Goal: Task Accomplishment & Management: Complete application form

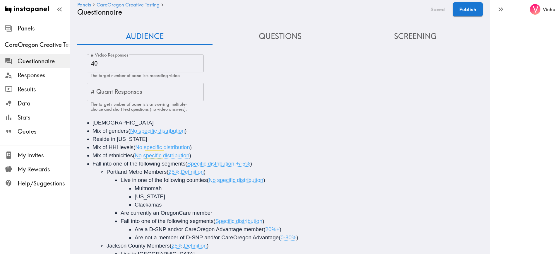
click at [35, 61] on span "Questionnaire" at bounding box center [44, 61] width 52 height 8
click at [38, 43] on span "CareOregon Creative Testing" at bounding box center [37, 45] width 65 height 8
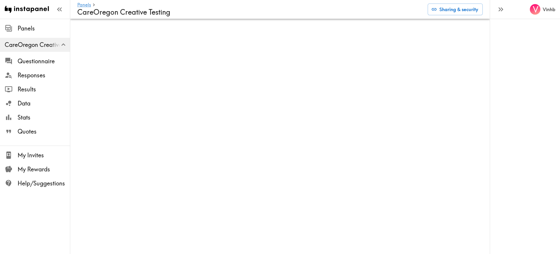
click at [510, 84] on div "V Vinhb" at bounding box center [524, 127] width 70 height 254
